Goal: Task Accomplishment & Management: Manage account settings

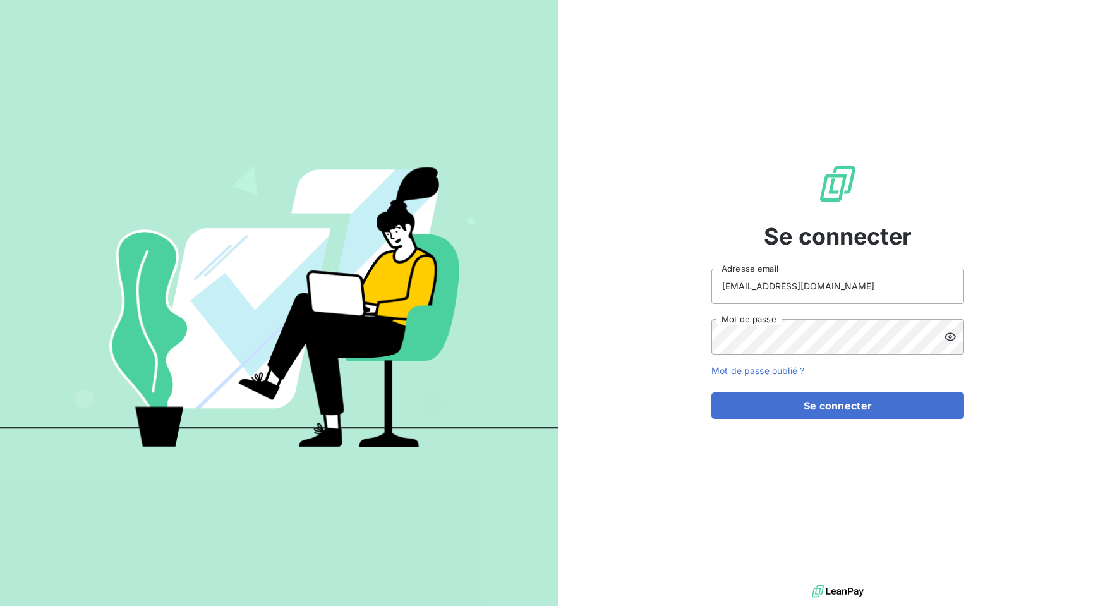
type input "[EMAIL_ADDRESS][DOMAIN_NAME]"
click at [838, 405] on button "Se connecter" at bounding box center [838, 406] width 253 height 27
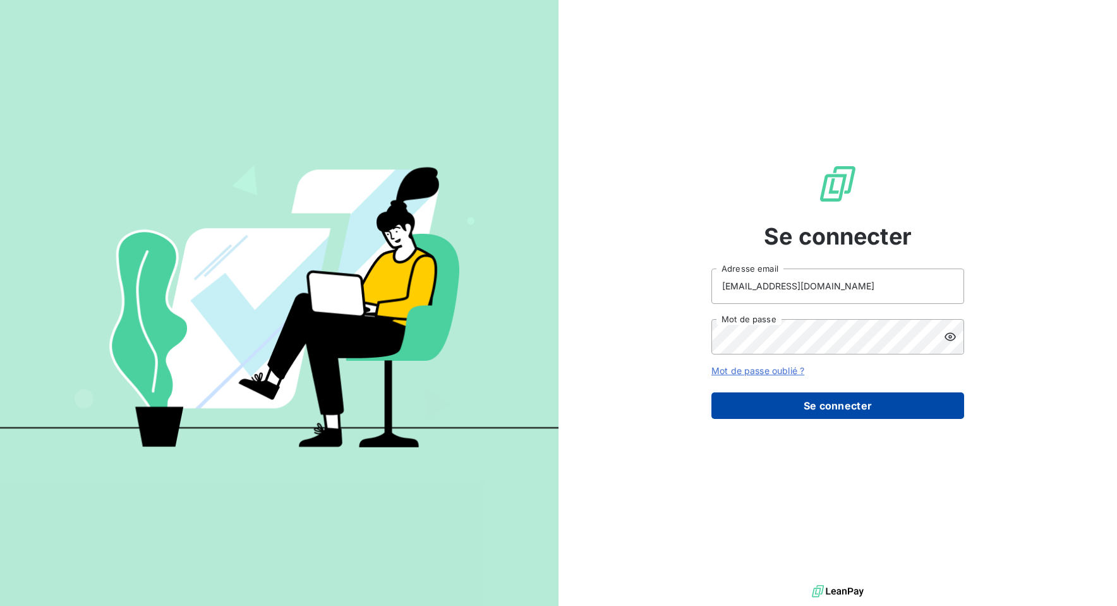
click at [758, 411] on button "Se connecter" at bounding box center [838, 406] width 253 height 27
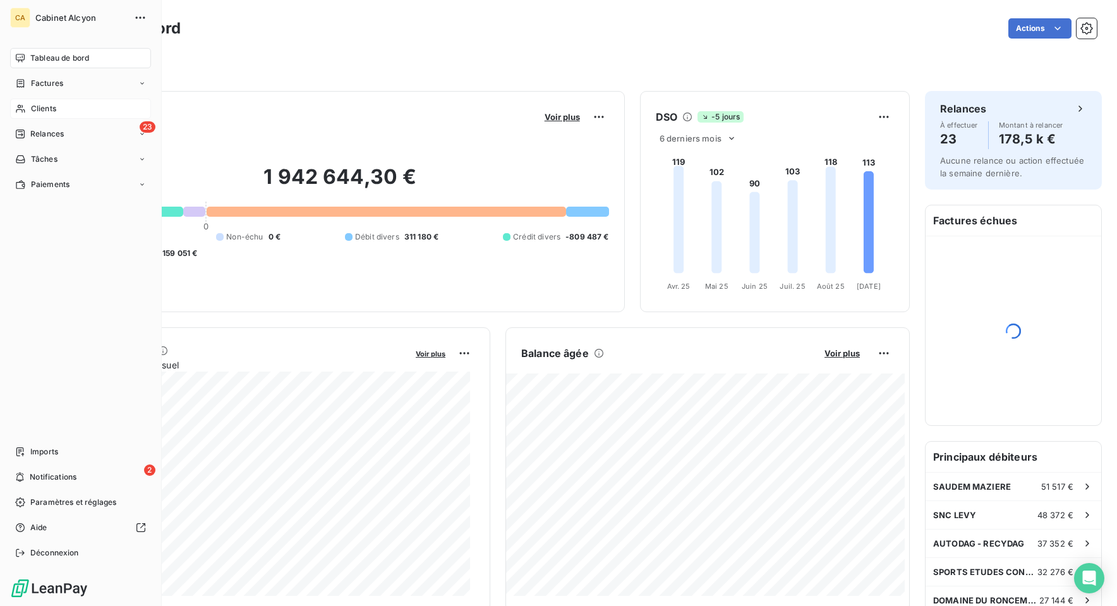
click at [28, 112] on div "Clients" at bounding box center [80, 109] width 141 height 20
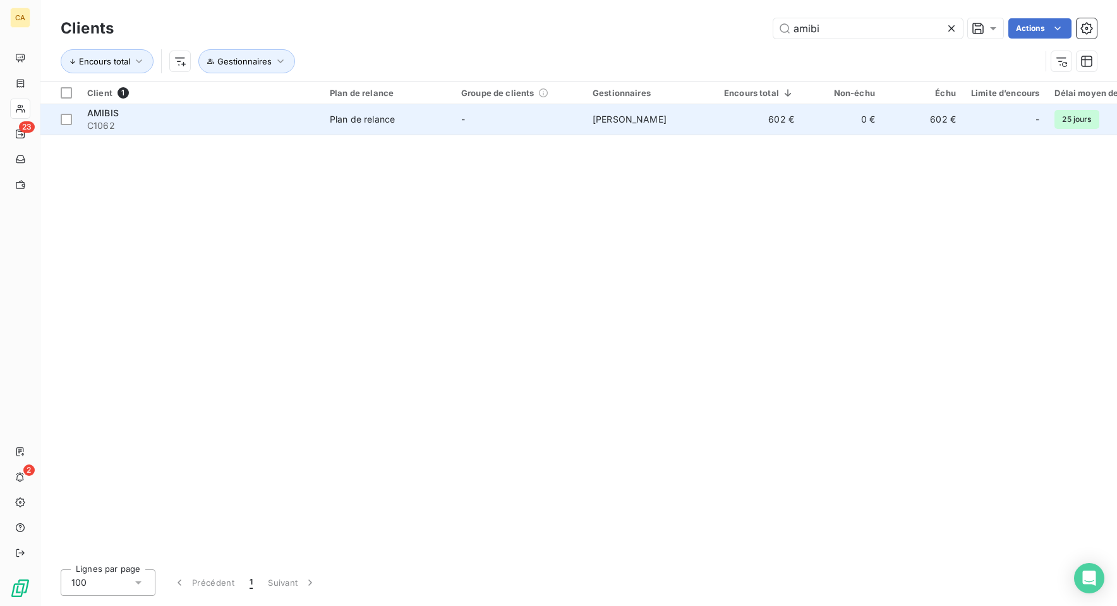
type input "amibi"
click at [545, 122] on td "-" at bounding box center [519, 119] width 131 height 30
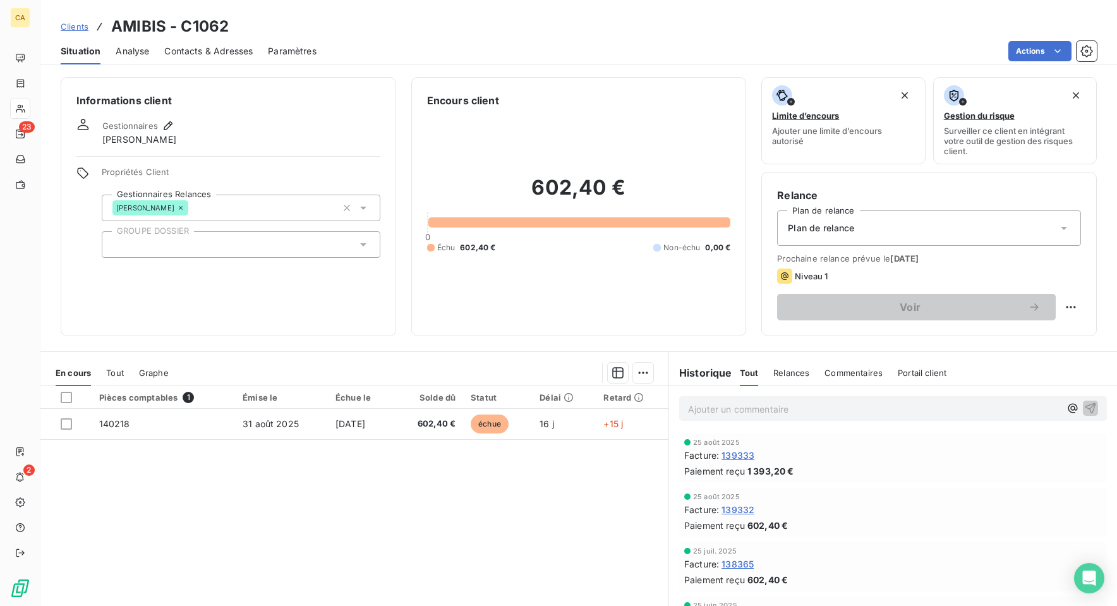
click at [117, 373] on span "Tout" at bounding box center [115, 373] width 18 height 10
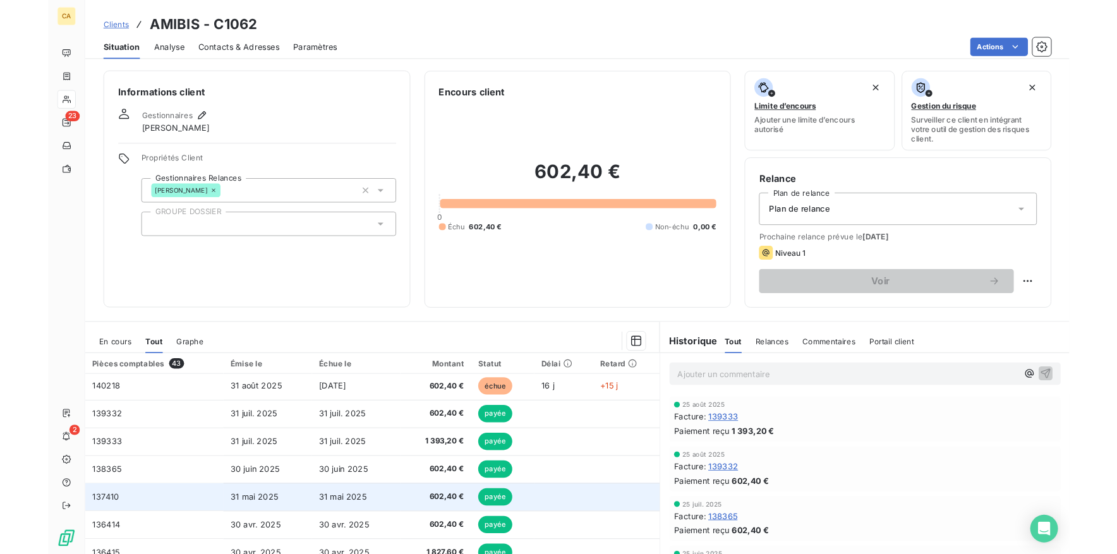
scroll to position [5, 0]
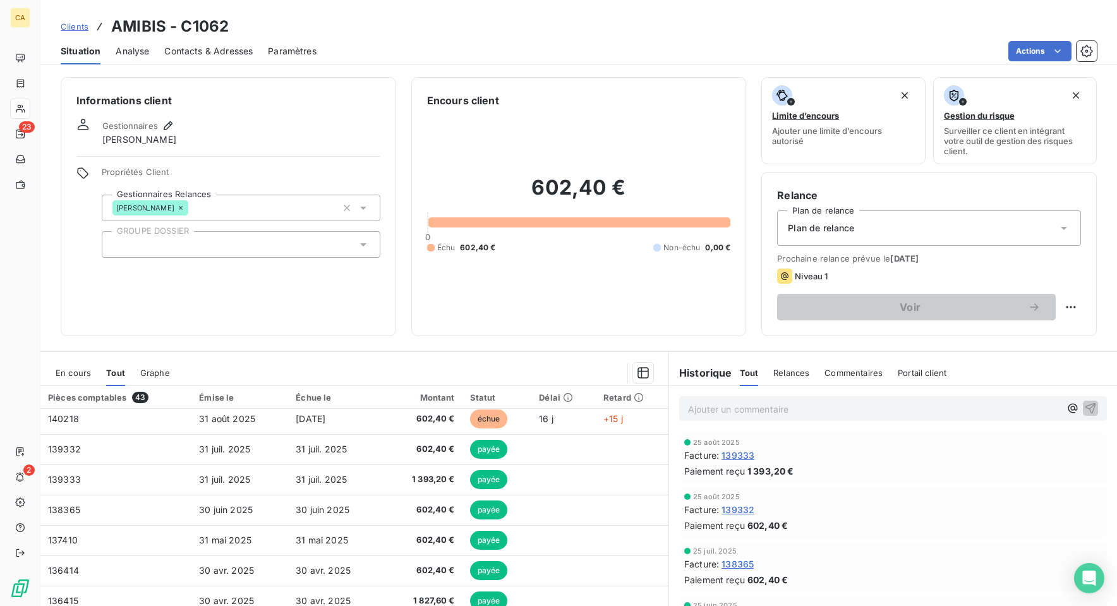
click at [204, 314] on div "Informations client Gestionnaires [PERSON_NAME] Propriétés Client Gestionnaires…" at bounding box center [229, 206] width 336 height 259
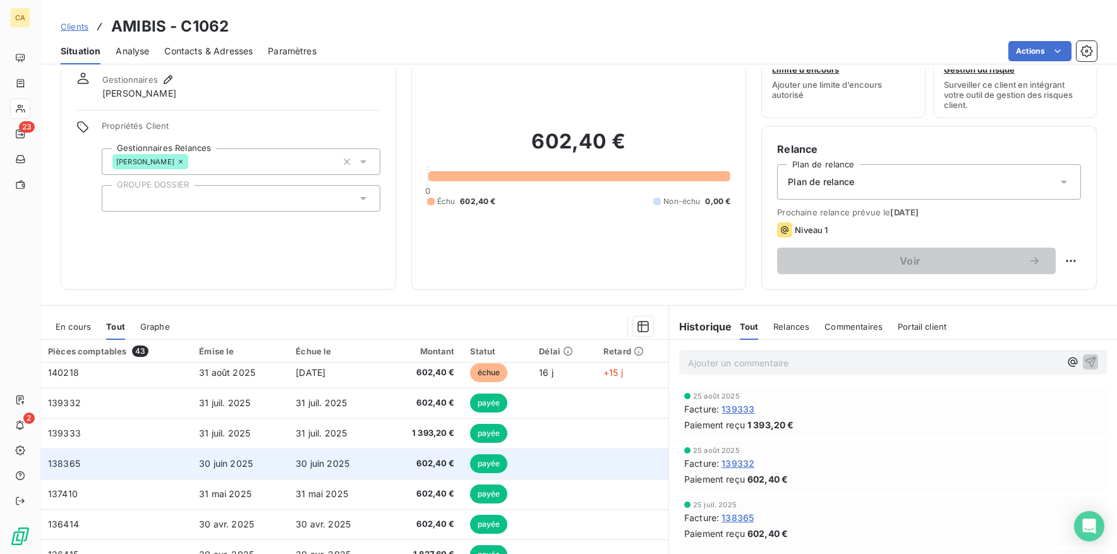
scroll to position [60, 0]
